Goal: Register for event/course

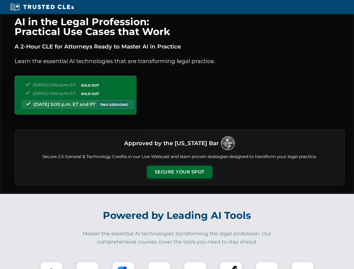
click at [179, 172] on button "Secure Your Spot" at bounding box center [180, 172] width 66 height 13
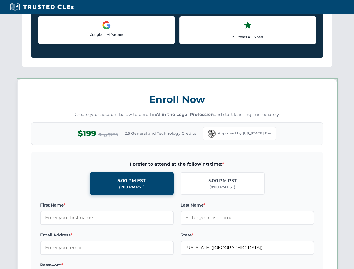
click at [123, 265] on label "Password *" at bounding box center [107, 265] width 134 height 7
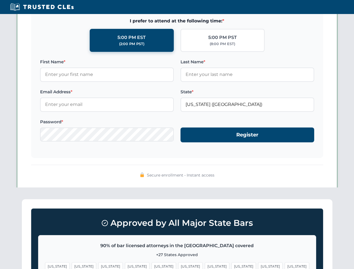
click at [258, 265] on span "[US_STATE]" at bounding box center [270, 266] width 24 height 8
